Goal: Task Accomplishment & Management: Manage account settings

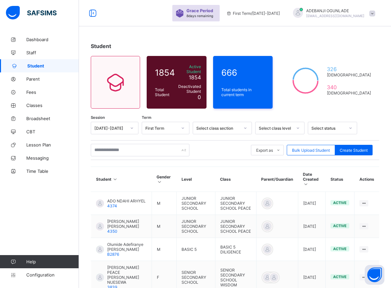
click at [48, 200] on div "Dashboard Staff Student Parent Fees Classes Broadsheet CBT Lesson Plan Messagin…" at bounding box center [39, 157] width 79 height 262
click at [167, 147] on input "text" at bounding box center [140, 150] width 99 height 13
click at [62, 202] on div "Dashboard Staff Student Parent Fees Classes Broadsheet CBT Lesson Plan Messagin…" at bounding box center [39, 157] width 79 height 262
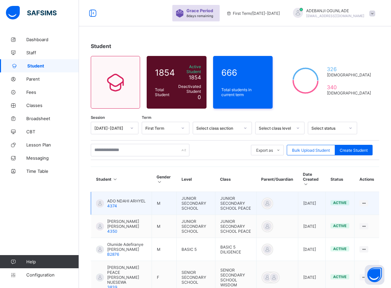
click at [288, 202] on td at bounding box center [277, 203] width 42 height 23
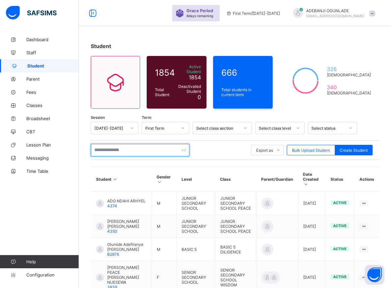
click at [136, 149] on input "text" at bounding box center [140, 150] width 99 height 13
click at [177, 148] on input "text" at bounding box center [140, 150] width 99 height 13
click at [139, 147] on input "text" at bounding box center [140, 150] width 99 height 13
click at [41, 212] on div "Dashboard Staff Student Parent Fees Classes Broadsheet CBT Lesson Plan Messagin…" at bounding box center [39, 157] width 79 height 262
click at [135, 149] on input "text" at bounding box center [140, 150] width 99 height 13
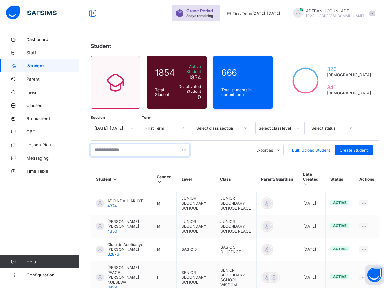
click at [135, 149] on input "text" at bounding box center [140, 150] width 99 height 13
click at [145, 147] on input "text" at bounding box center [140, 150] width 99 height 13
click at [140, 149] on input "text" at bounding box center [140, 150] width 99 height 13
click at [141, 147] on input "text" at bounding box center [140, 150] width 99 height 13
click at [264, 38] on div "Student 1854 Total Student Active Student 1854 Deactivated Student 0 666 Total …" at bounding box center [235, 258] width 312 height 451
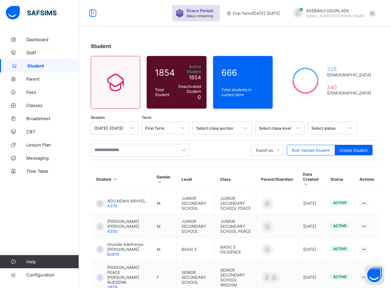
click at [175, 42] on div "Student 1854 Total Student Active Student 1854 Deactivated Student 0 666 Total …" at bounding box center [235, 258] width 312 height 451
click at [167, 41] on div "Student 1854 Total Student Active Student 1854 Deactivated Student 0 666 Total …" at bounding box center [235, 258] width 312 height 451
click at [144, 150] on input "text" at bounding box center [140, 150] width 99 height 13
click at [131, 149] on input "text" at bounding box center [140, 150] width 99 height 13
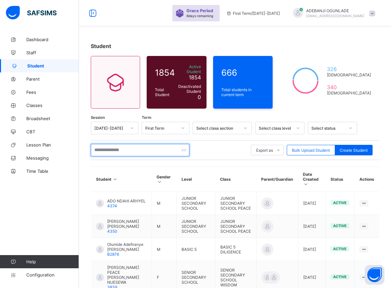
click at [108, 145] on input "text" at bounding box center [140, 150] width 99 height 13
click at [150, 40] on div "Student 1854 Total Student Active Student 1854 Deactivated Student 0 666 Total …" at bounding box center [235, 258] width 312 height 451
click at [34, 231] on div "Dashboard Staff Student Parent Fees Classes Broadsheet CBT Lesson Plan Messagin…" at bounding box center [39, 157] width 79 height 262
click at [143, 146] on input "text" at bounding box center [140, 150] width 99 height 13
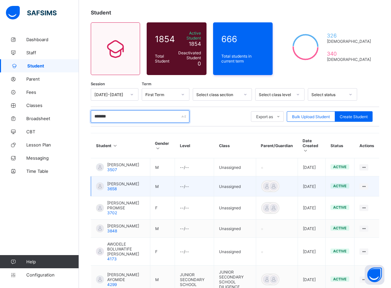
scroll to position [101, 0]
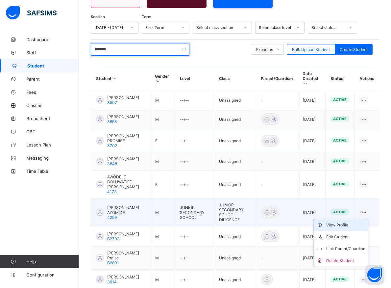
type input "*******"
click at [352, 228] on div "View Profile" at bounding box center [346, 225] width 39 height 7
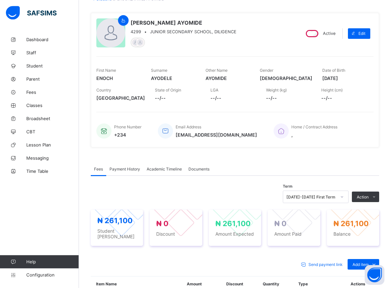
scroll to position [67, 0]
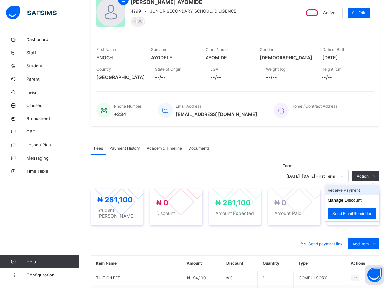
click at [349, 190] on li "Receive Payment" at bounding box center [352, 190] width 54 height 10
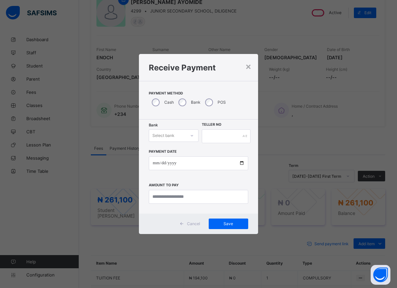
click at [190, 138] on icon at bounding box center [192, 135] width 4 height 7
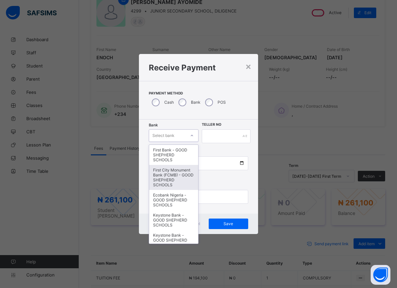
click at [172, 180] on div "First City Monument Bank (FCMB) - GOOD SHEPHERD SCHOOLS" at bounding box center [173, 177] width 49 height 25
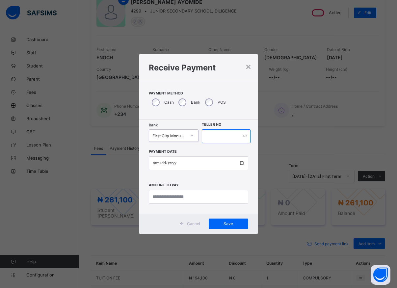
click at [219, 137] on input "text" at bounding box center [226, 136] width 49 height 14
type input "*****"
click at [242, 165] on input "date" at bounding box center [198, 163] width 99 height 14
type input "**********"
click at [175, 198] on input "currency" at bounding box center [198, 197] width 99 height 14
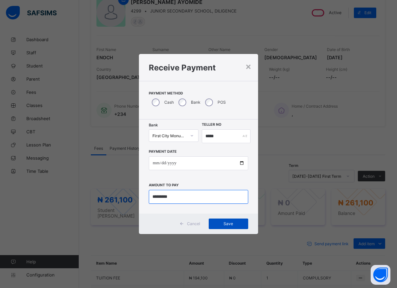
type input "*********"
click at [223, 226] on span "Save" at bounding box center [229, 223] width 30 height 5
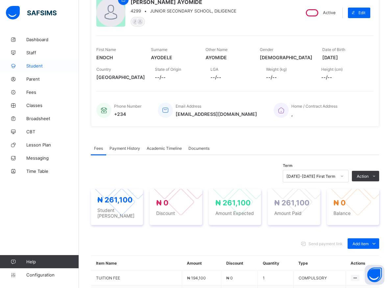
click at [33, 65] on span "Student" at bounding box center [52, 65] width 53 height 5
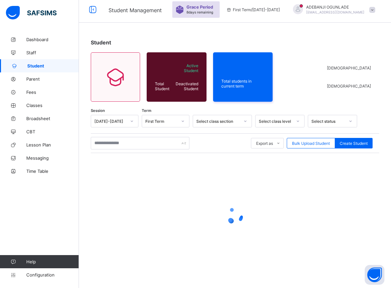
scroll to position [4, 0]
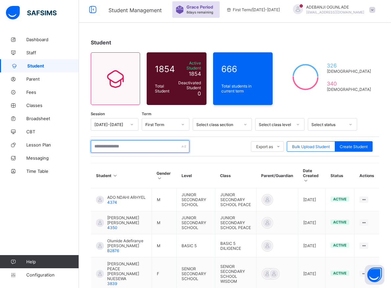
click at [111, 145] on input "text" at bounding box center [140, 146] width 99 height 13
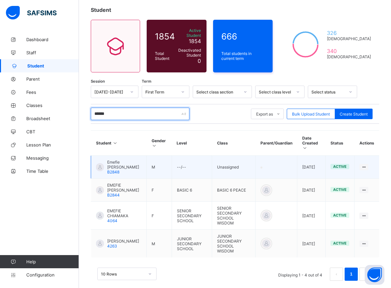
scroll to position [37, 0]
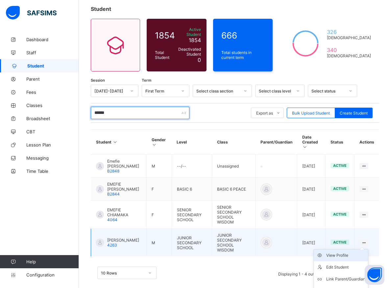
type input "******"
click at [346, 252] on div "View Profile" at bounding box center [346, 255] width 39 height 7
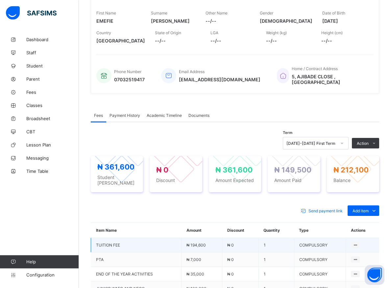
scroll to position [104, 0]
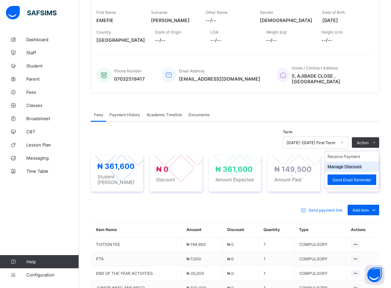
click at [351, 165] on button "Manage Discount" at bounding box center [345, 166] width 34 height 5
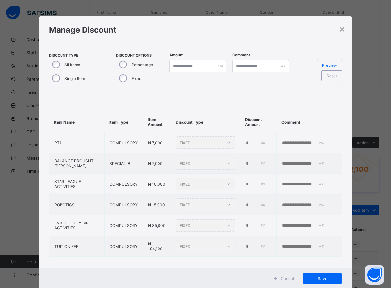
type input "*"
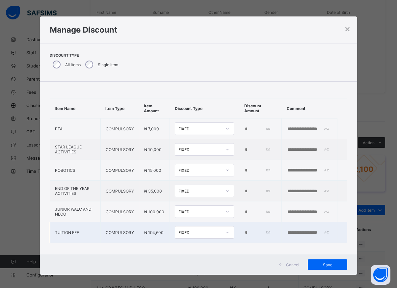
click at [244, 232] on input "*" at bounding box center [257, 232] width 26 height 5
type input "******"
click at [319, 264] on span "Save" at bounding box center [328, 264] width 30 height 5
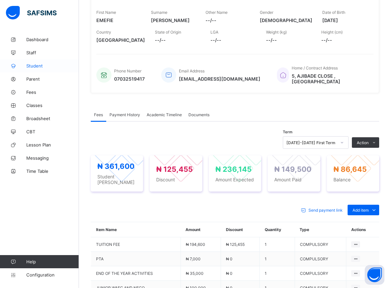
click at [35, 66] on span "Student" at bounding box center [52, 65] width 53 height 5
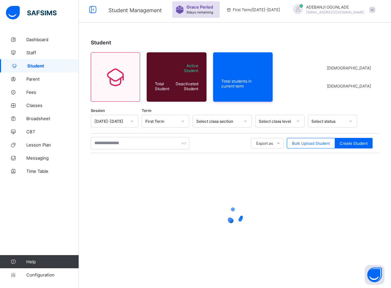
scroll to position [4, 0]
click at [106, 141] on input "text" at bounding box center [140, 143] width 99 height 13
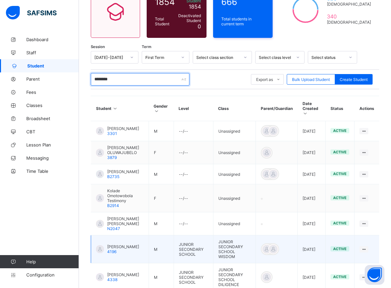
scroll to position [104, 0]
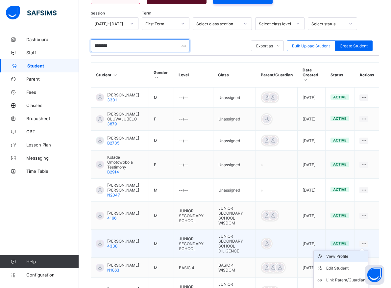
type input "********"
click at [349, 258] on div "View Profile" at bounding box center [346, 256] width 39 height 7
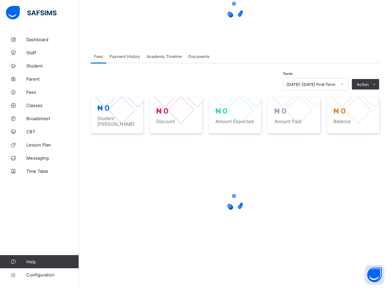
scroll to position [70, 0]
